Goal: Task Accomplishment & Management: Use online tool/utility

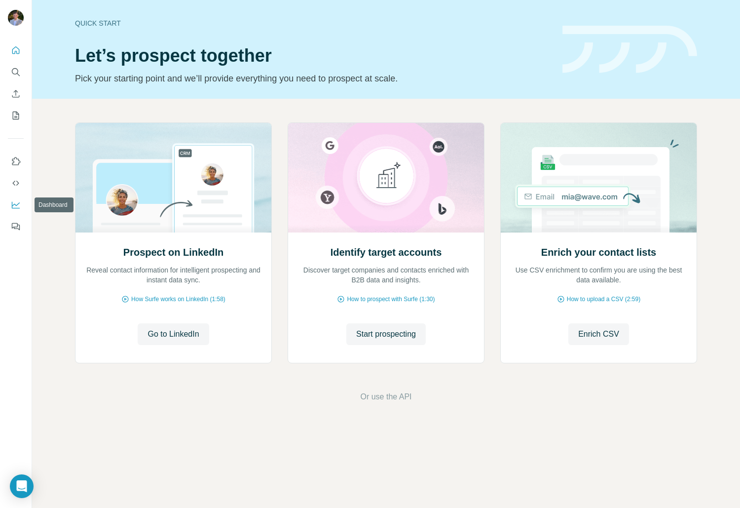
click at [18, 200] on icon "Dashboard" at bounding box center [16, 205] width 10 height 10
